Goal: Obtain resource: Download file/media

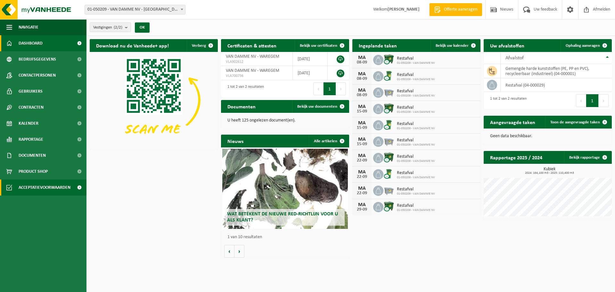
click at [43, 190] on span "Acceptatievoorwaarden" at bounding box center [45, 187] width 52 height 16
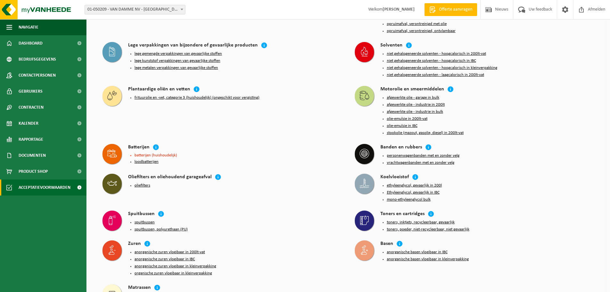
scroll to position [554, 0]
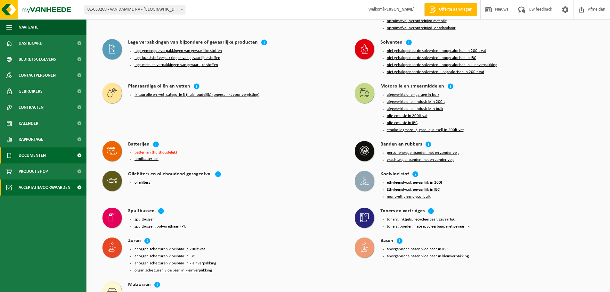
click at [42, 155] on span "Documenten" at bounding box center [32, 155] width 27 height 16
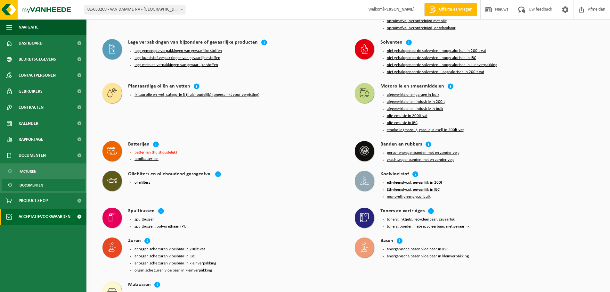
click at [40, 184] on span "Documenten" at bounding box center [32, 185] width 24 height 12
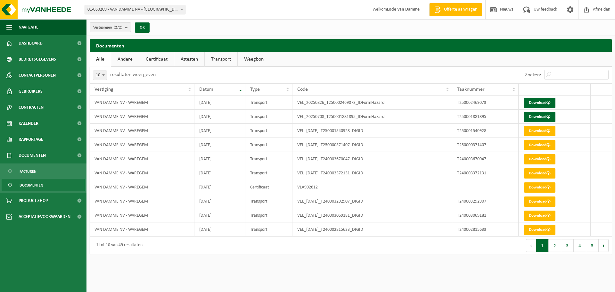
click at [154, 56] on link "Certificaat" at bounding box center [156, 59] width 35 height 15
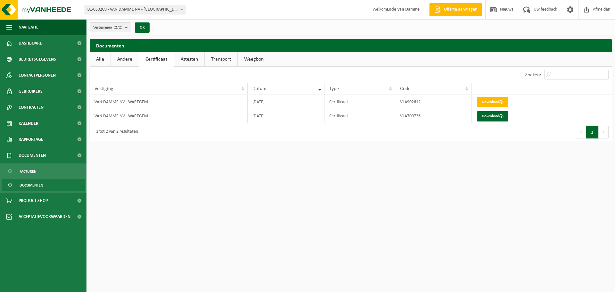
click at [182, 58] on link "Attesten" at bounding box center [189, 59] width 30 height 15
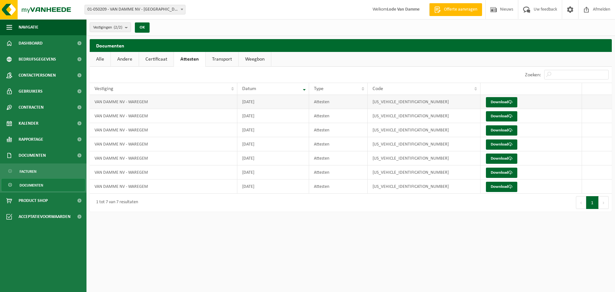
click at [142, 101] on td "VAN DAMME NV - WAREGEM" at bounding box center [164, 102] width 148 height 14
click at [494, 102] on link "Download" at bounding box center [501, 102] width 31 height 10
click at [41, 137] on span "Rapportage" at bounding box center [31, 139] width 25 height 16
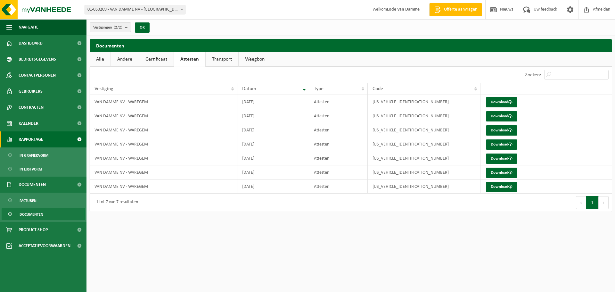
click at [44, 134] on link "Rapportage" at bounding box center [43, 139] width 86 height 16
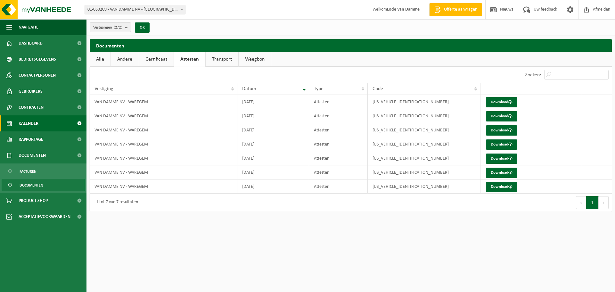
click at [49, 120] on link "Kalender" at bounding box center [43, 123] width 86 height 16
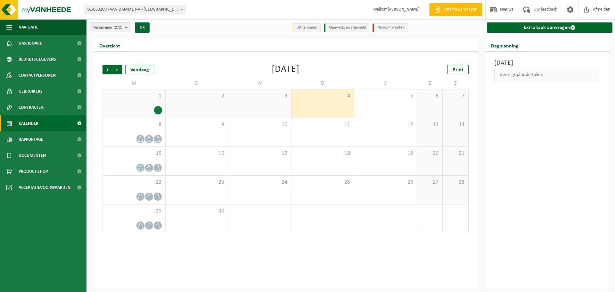
click at [55, 108] on link "Contracten" at bounding box center [43, 107] width 86 height 16
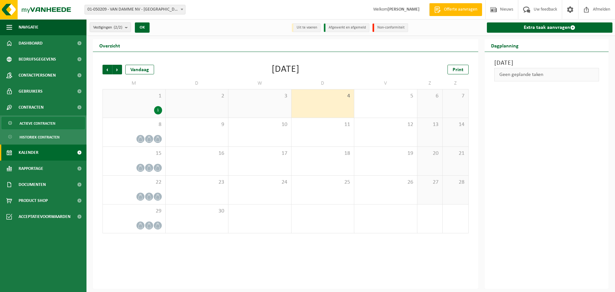
click at [49, 123] on span "Actieve contracten" at bounding box center [38, 123] width 36 height 12
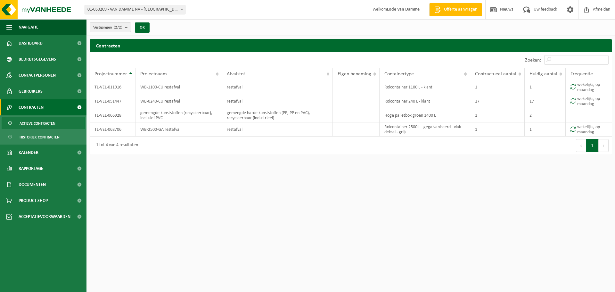
click at [54, 105] on link "Contracten" at bounding box center [43, 107] width 86 height 16
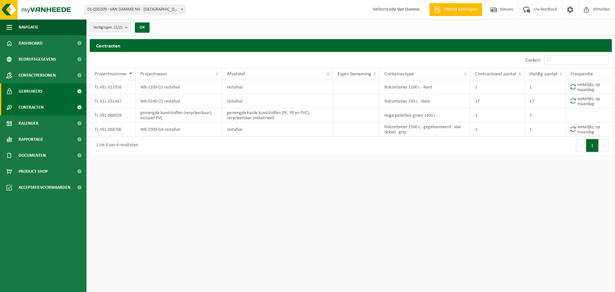
click at [52, 90] on link "Gebruikers" at bounding box center [43, 91] width 86 height 16
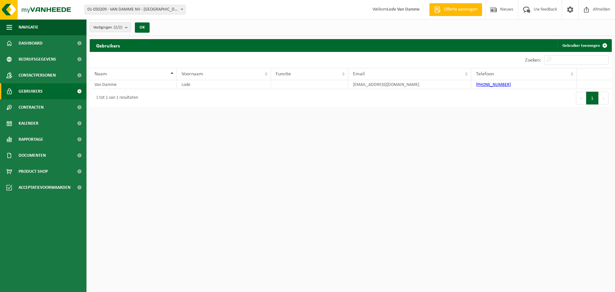
click at [55, 73] on span "Contactpersonen" at bounding box center [37, 75] width 37 height 16
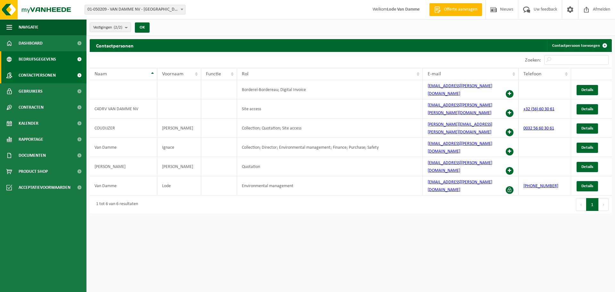
click at [59, 57] on link "Bedrijfsgegevens" at bounding box center [43, 59] width 86 height 16
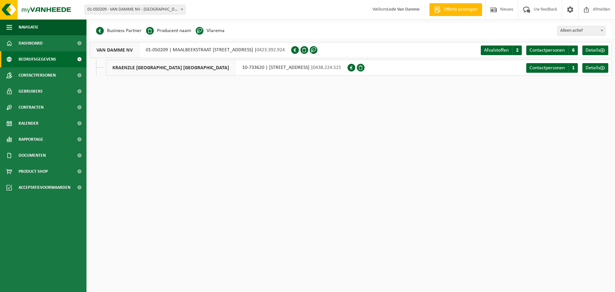
click at [201, 28] on span at bounding box center [200, 31] width 8 height 8
click at [317, 51] on span at bounding box center [314, 50] width 8 height 8
click at [596, 51] on span "Details" at bounding box center [592, 50] width 14 height 5
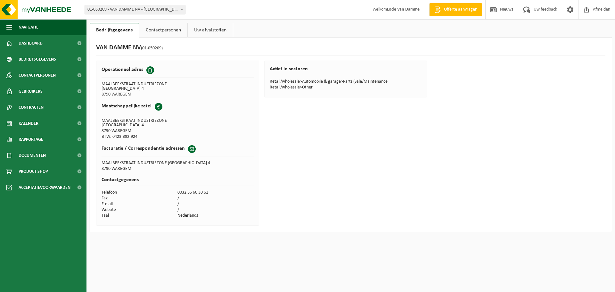
click at [173, 34] on link "Contactpersonen" at bounding box center [163, 30] width 48 height 15
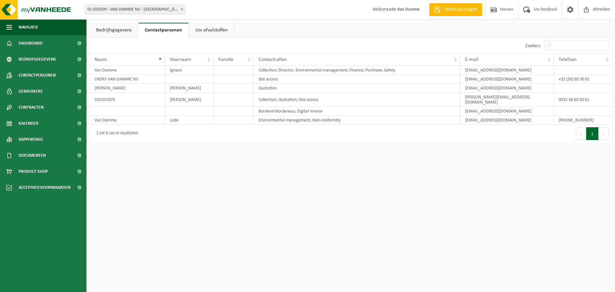
click at [220, 21] on div "Bedrijfsgegevens Contactpersonen Uw afvalstoffen VAN DAMME NV (01-050209) Opera…" at bounding box center [307, 73] width 615 height 146
click at [217, 27] on link "Uw afvalstoffen" at bounding box center [211, 30] width 45 height 15
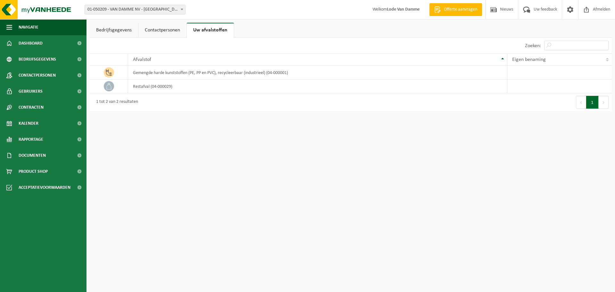
click at [108, 30] on link "Bedrijfsgegevens" at bounding box center [114, 30] width 48 height 15
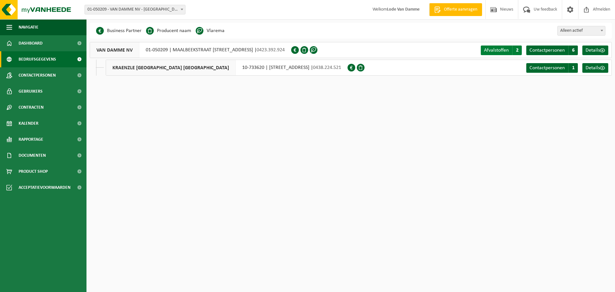
click at [520, 49] on span "2" at bounding box center [517, 50] width 10 height 10
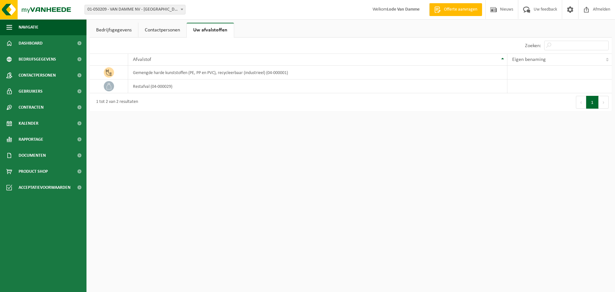
click at [124, 29] on link "Bedrijfsgegevens" at bounding box center [114, 30] width 48 height 15
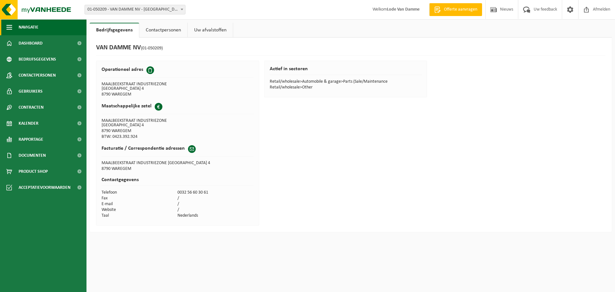
click at [57, 27] on button "Navigatie" at bounding box center [43, 27] width 86 height 16
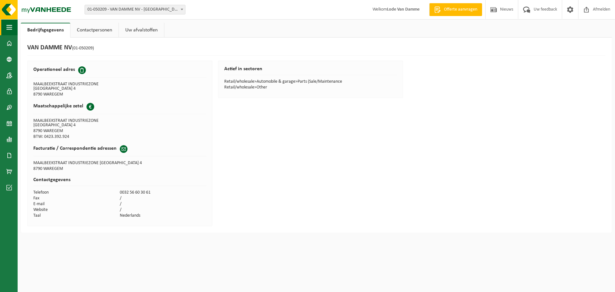
click at [57, 27] on link "Bedrijfsgegevens" at bounding box center [45, 30] width 49 height 15
click at [13, 27] on button "Navigatie" at bounding box center [9, 27] width 18 height 16
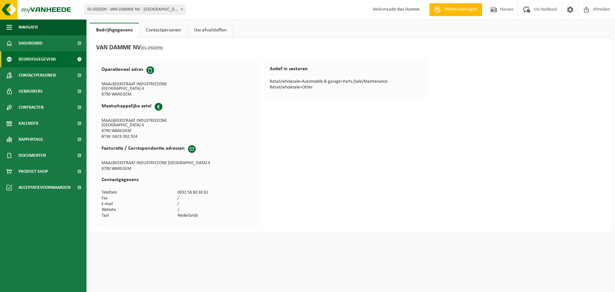
click at [42, 57] on span "Bedrijfsgegevens" at bounding box center [37, 59] width 37 height 16
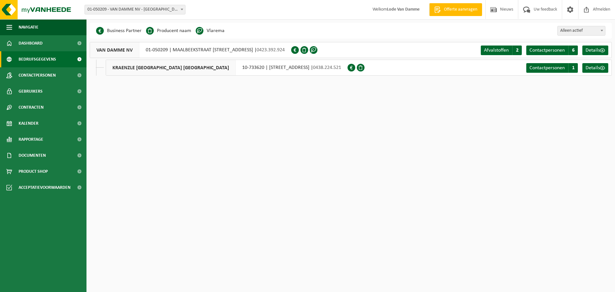
click at [317, 51] on span at bounding box center [314, 50] width 8 height 8
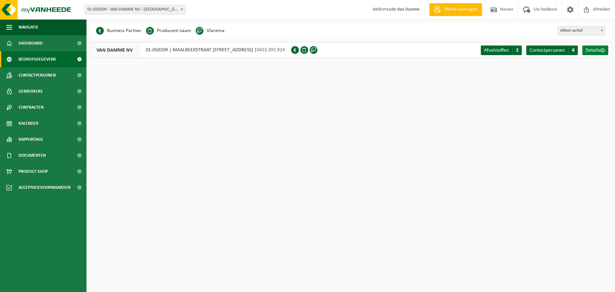
click at [591, 50] on span "Details" at bounding box center [592, 50] width 14 height 5
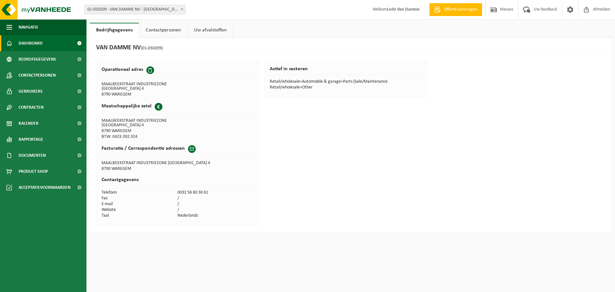
click at [35, 44] on span "Dashboard" at bounding box center [31, 43] width 24 height 16
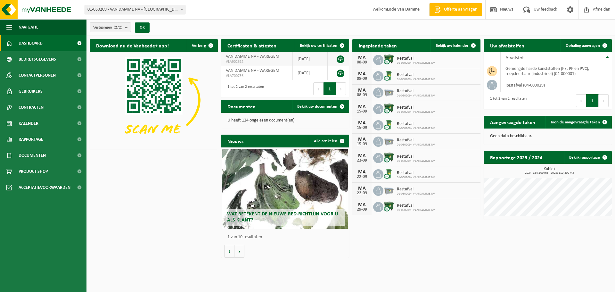
click at [340, 60] on link at bounding box center [340, 59] width 8 height 8
